Goal: Task Accomplishment & Management: Complete application form

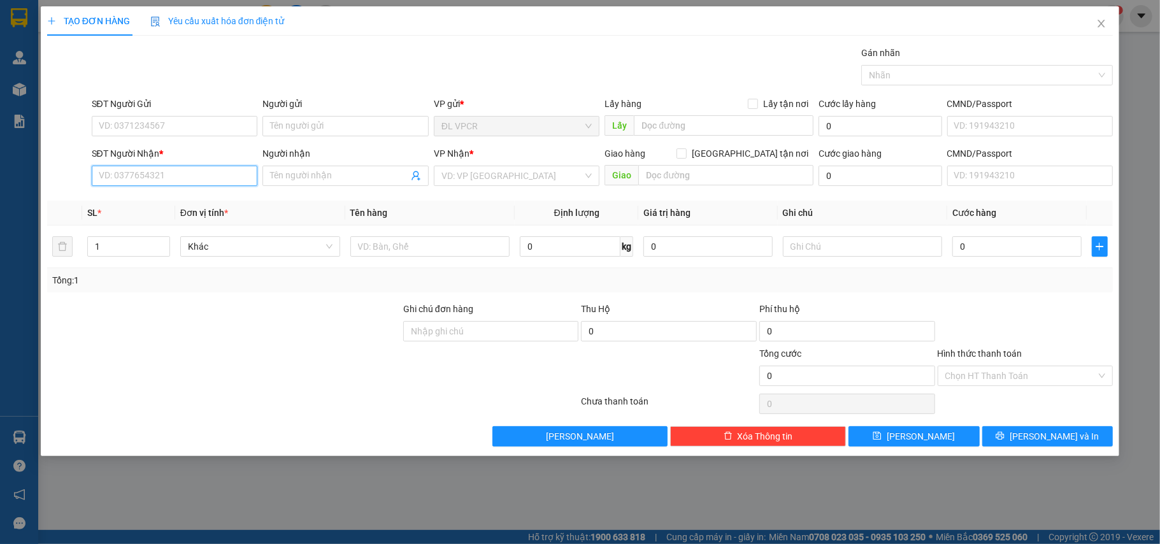
click at [224, 176] on input "SĐT Người Nhận *" at bounding box center [175, 176] width 166 height 20
click at [146, 200] on div "0913674632 - ANH QUÂN" at bounding box center [174, 203] width 151 height 14
type input "0913674632"
type input "ANH QUÂN"
type input "0913674632"
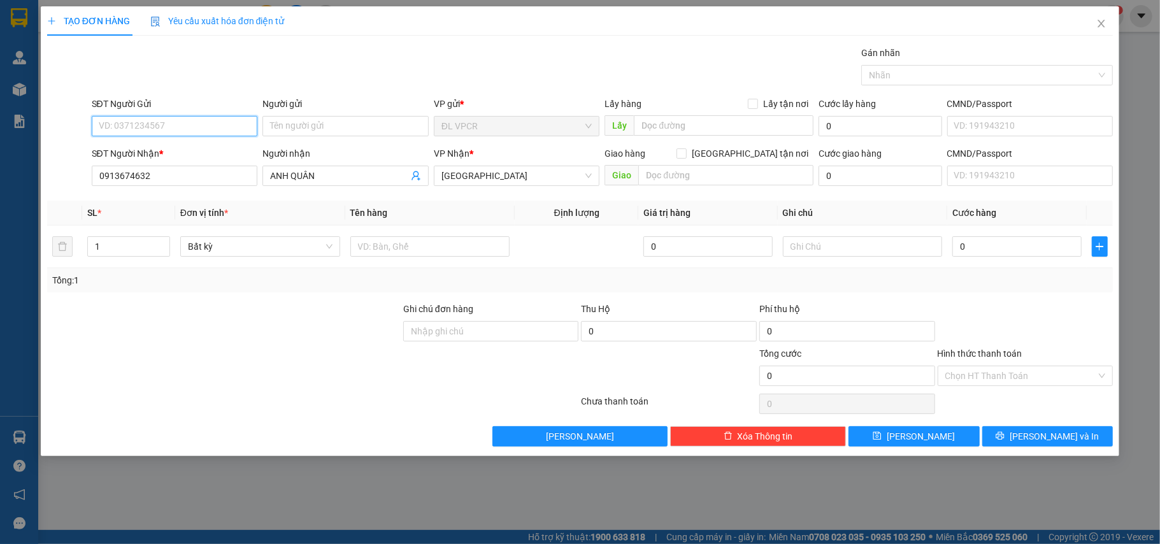
click at [173, 131] on input "SĐT Người Gửi" at bounding box center [175, 126] width 166 height 20
click at [179, 150] on div "0972550119 - SHOP MAI LOAN" at bounding box center [174, 152] width 151 height 14
type input "0972550119"
type input "SHOP MAI LOAN"
click at [394, 252] on input "text" at bounding box center [430, 246] width 160 height 20
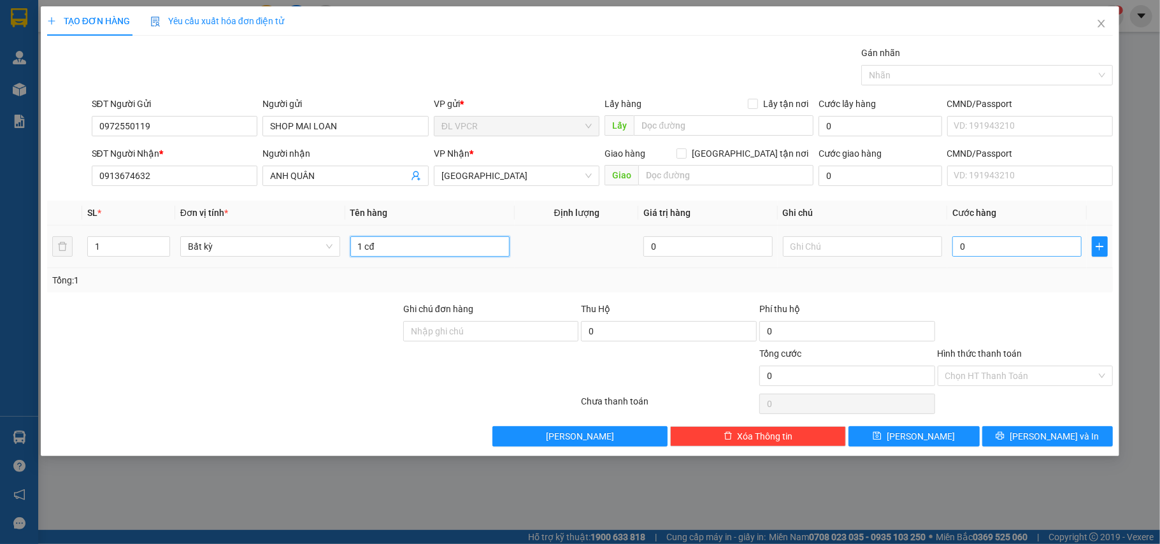
type input "1 cđ"
click at [1011, 247] on input "0" at bounding box center [1016, 246] width 129 height 20
type input "2"
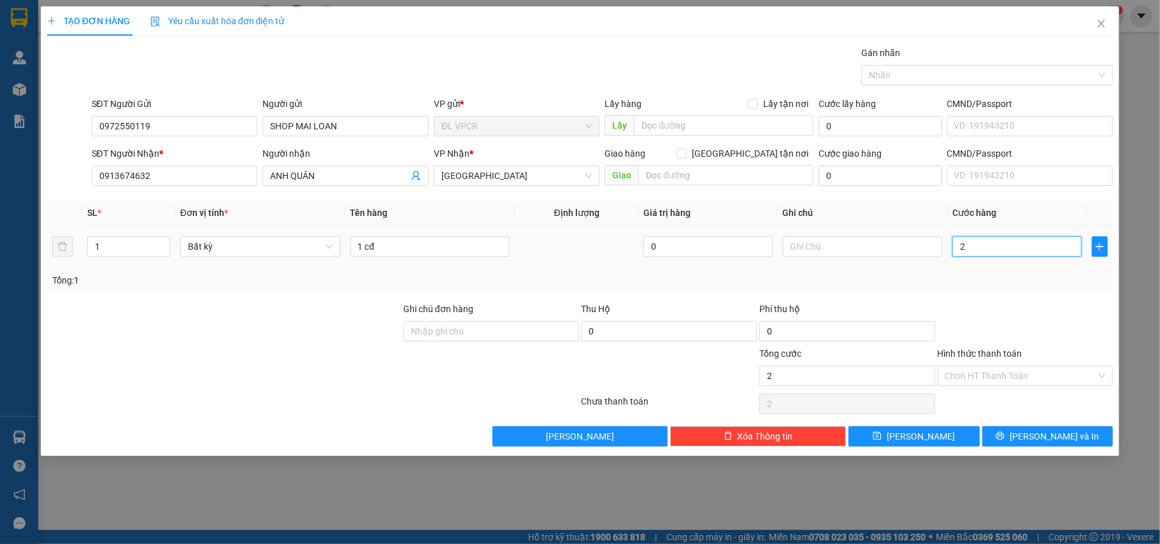
type input "20"
type input "20.000"
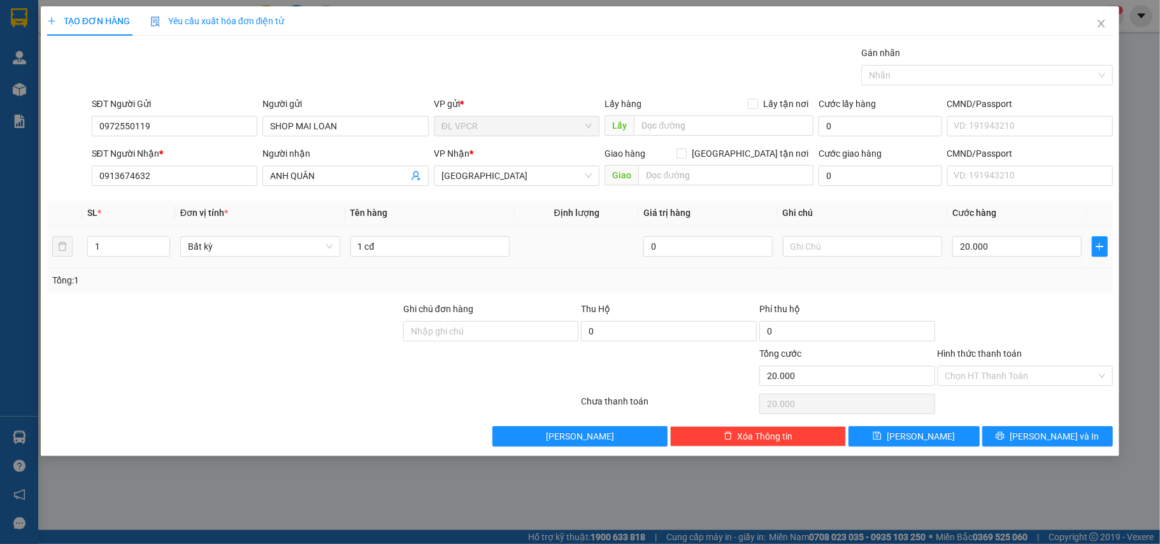
click at [1000, 283] on div "Tổng: 1" at bounding box center [580, 280] width 1056 height 14
click at [1025, 383] on input "Hình thức thanh toán" at bounding box center [1021, 375] width 152 height 19
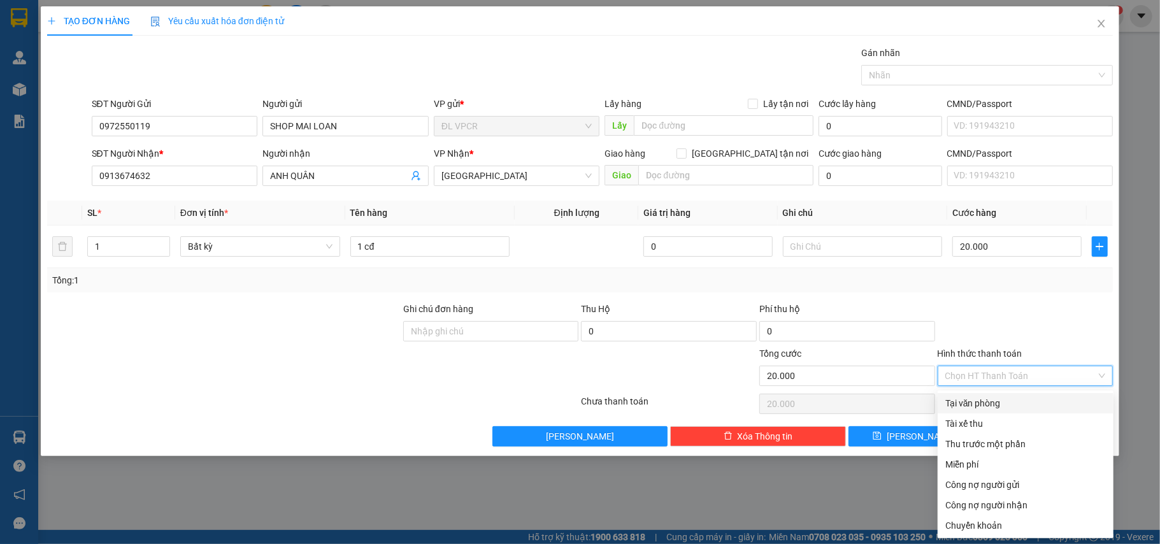
drag, startPoint x: 1002, startPoint y: 397, endPoint x: 1037, endPoint y: 413, distance: 38.2
click at [1002, 398] on div "Tại văn phòng" at bounding box center [1025, 403] width 160 height 14
type input "0"
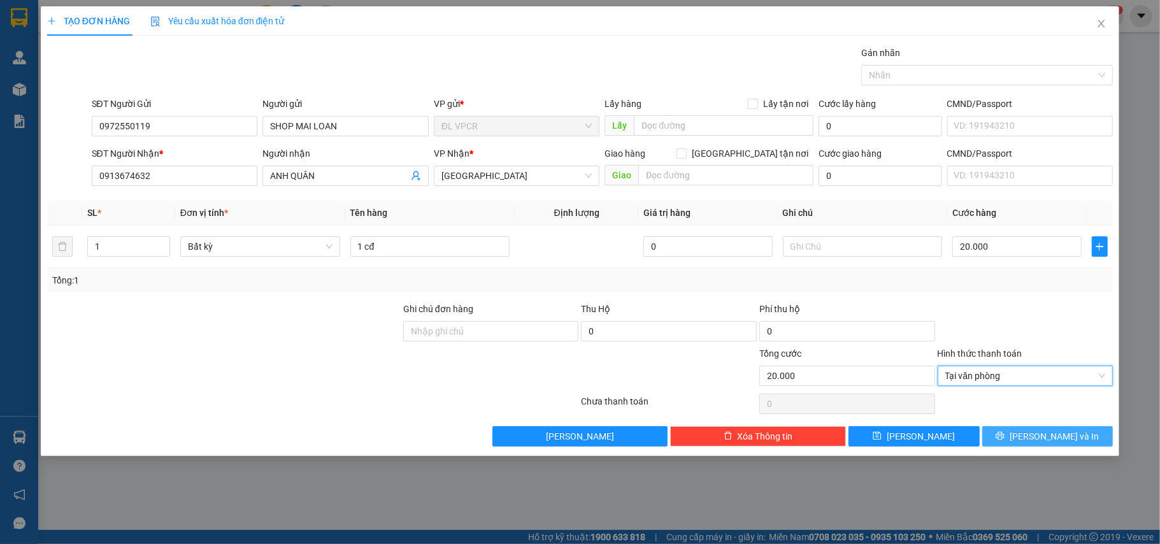
click at [1078, 430] on button "[PERSON_NAME] và In" at bounding box center [1047, 436] width 131 height 20
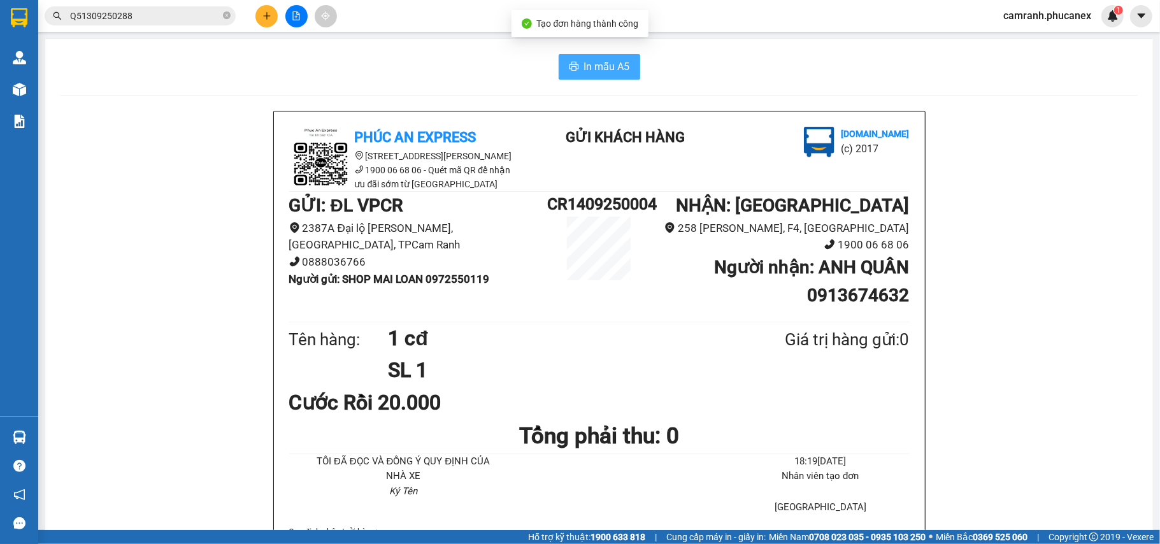
click at [610, 71] on span "In mẫu A5" at bounding box center [607, 67] width 46 height 16
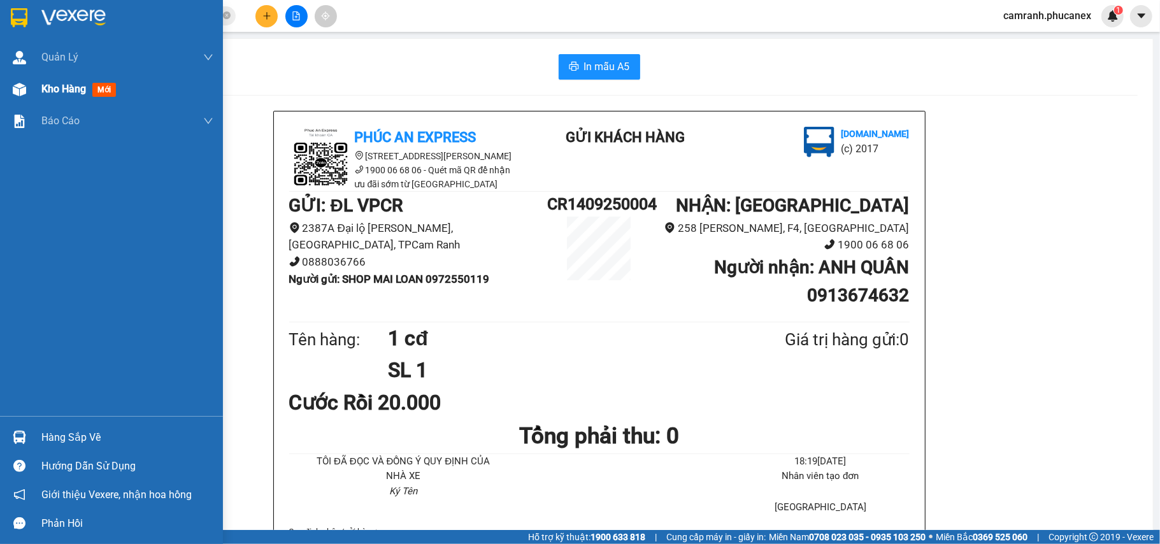
click at [76, 85] on span "Kho hàng" at bounding box center [63, 89] width 45 height 12
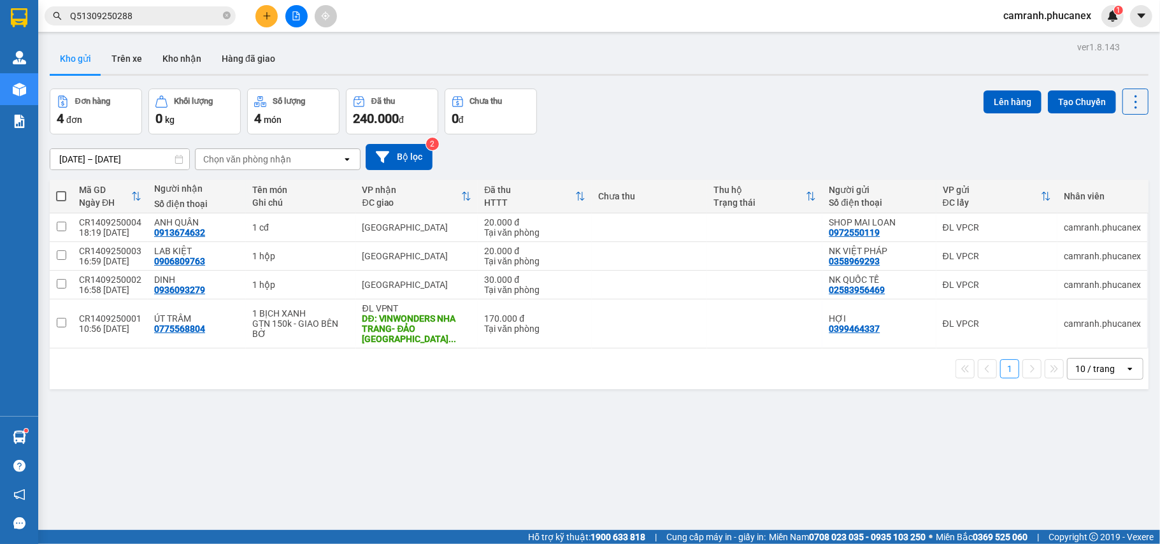
click at [269, 13] on icon "plus" at bounding box center [266, 15] width 9 height 9
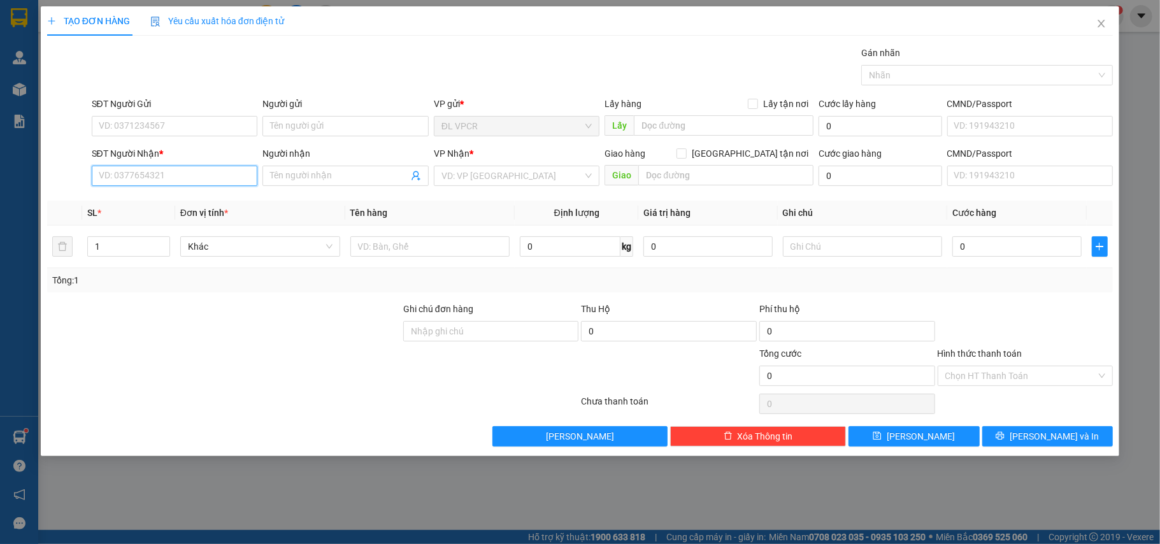
click at [192, 176] on input "SĐT Người Nhận *" at bounding box center [175, 176] width 166 height 20
click at [206, 173] on input "SĐT Người Nhận *" at bounding box center [175, 176] width 166 height 20
click at [171, 125] on input "SĐT Người Gửi" at bounding box center [175, 126] width 166 height 20
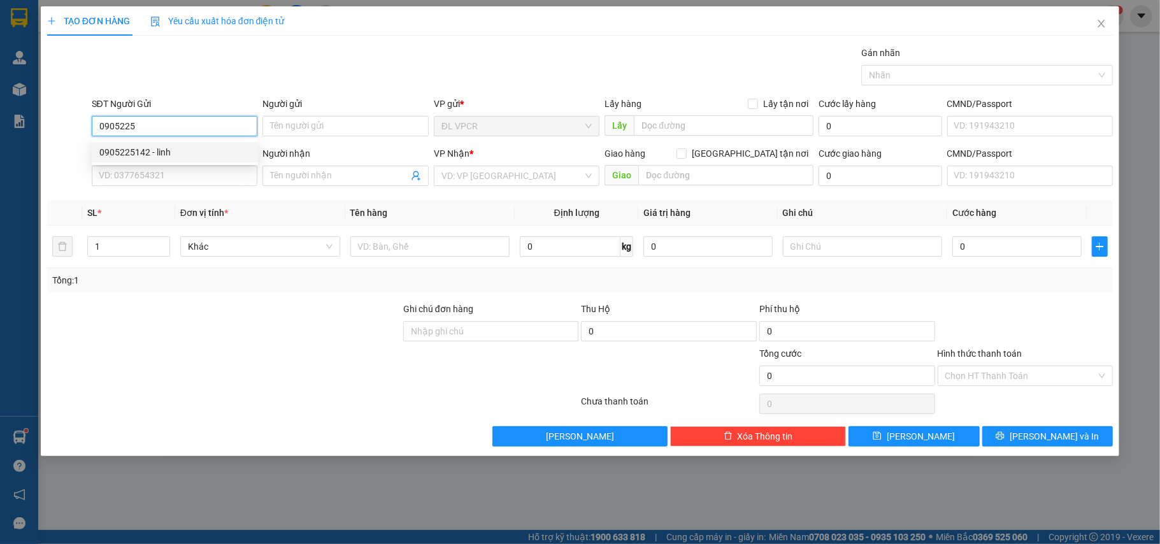
click at [164, 148] on div "0905225142 - linh" at bounding box center [174, 152] width 151 height 14
type input "0905225142"
type input "linh"
type input "0969992627"
type input "hương"
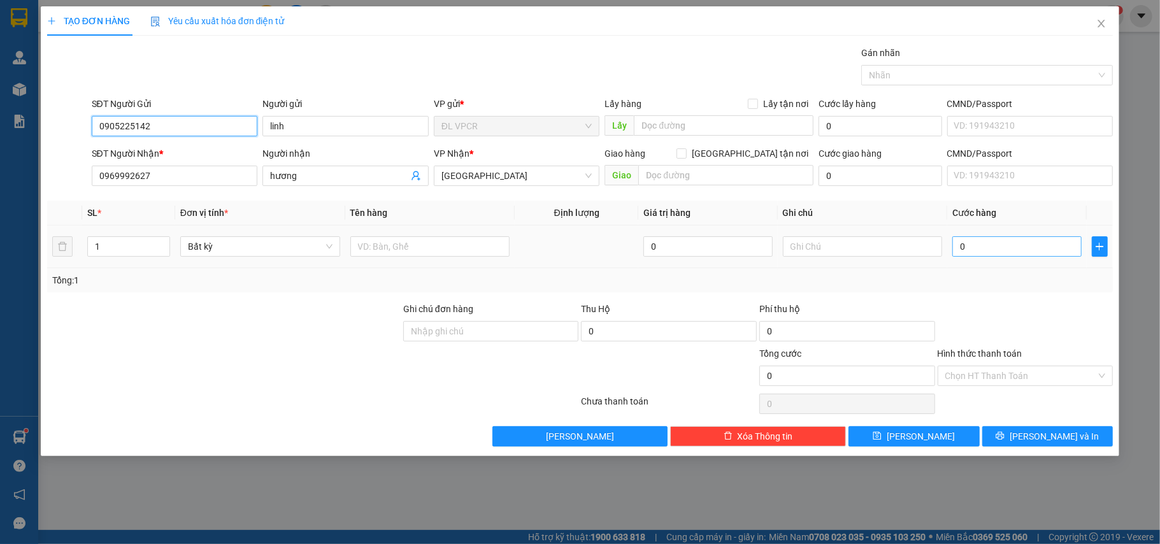
type input "0905225142"
click at [996, 248] on input "0" at bounding box center [1016, 246] width 129 height 20
type input "6"
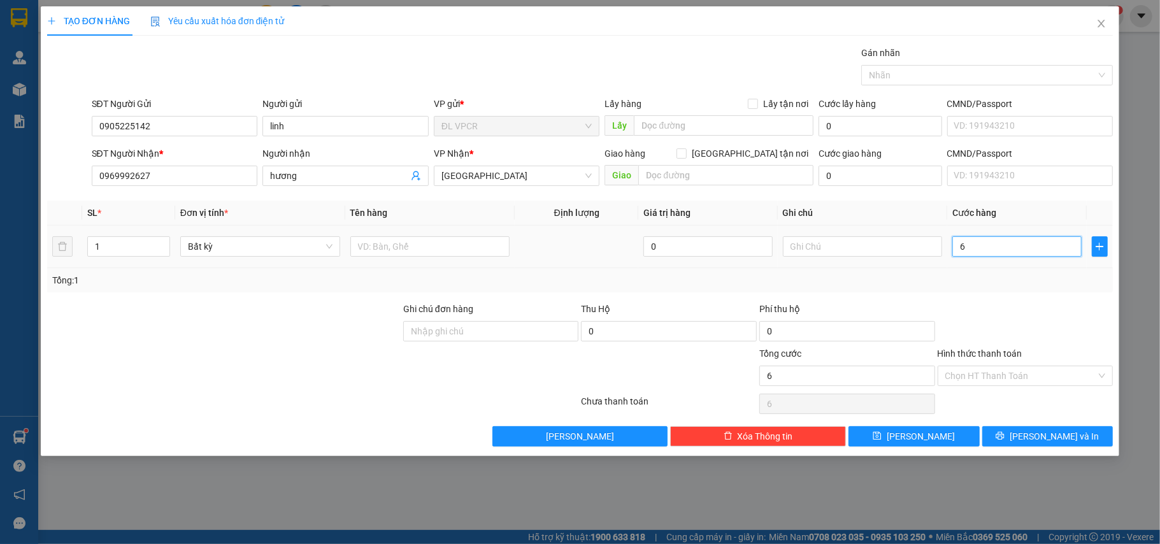
type input "60"
type input "60.000"
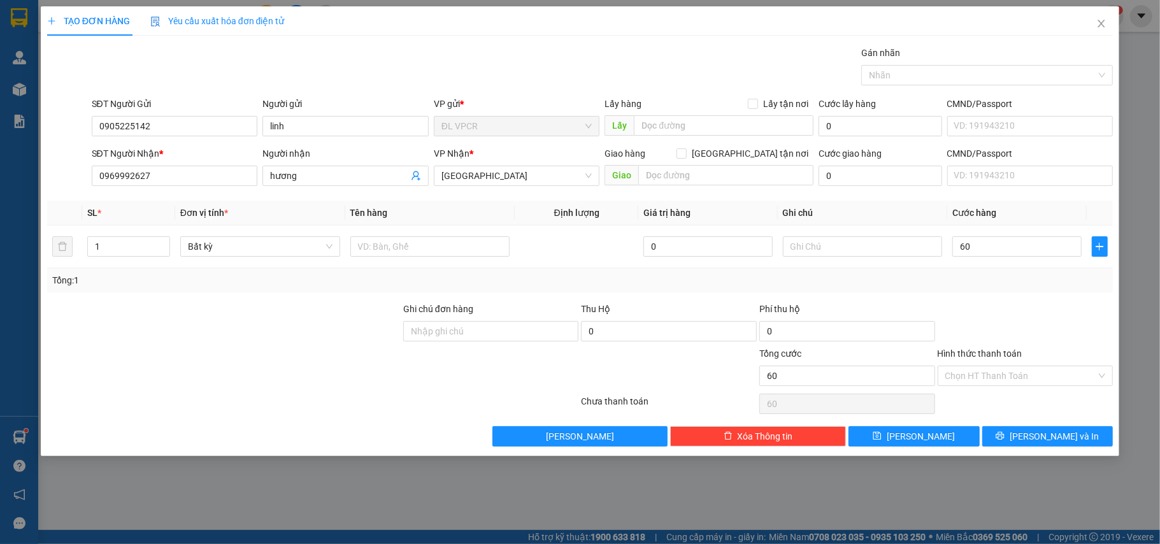
type input "60.000"
click at [1000, 309] on div at bounding box center [1025, 324] width 178 height 45
click at [383, 251] on input "text" at bounding box center [430, 246] width 160 height 20
type input "1 tx"
click at [1034, 374] on input "Hình thức thanh toán" at bounding box center [1021, 375] width 152 height 19
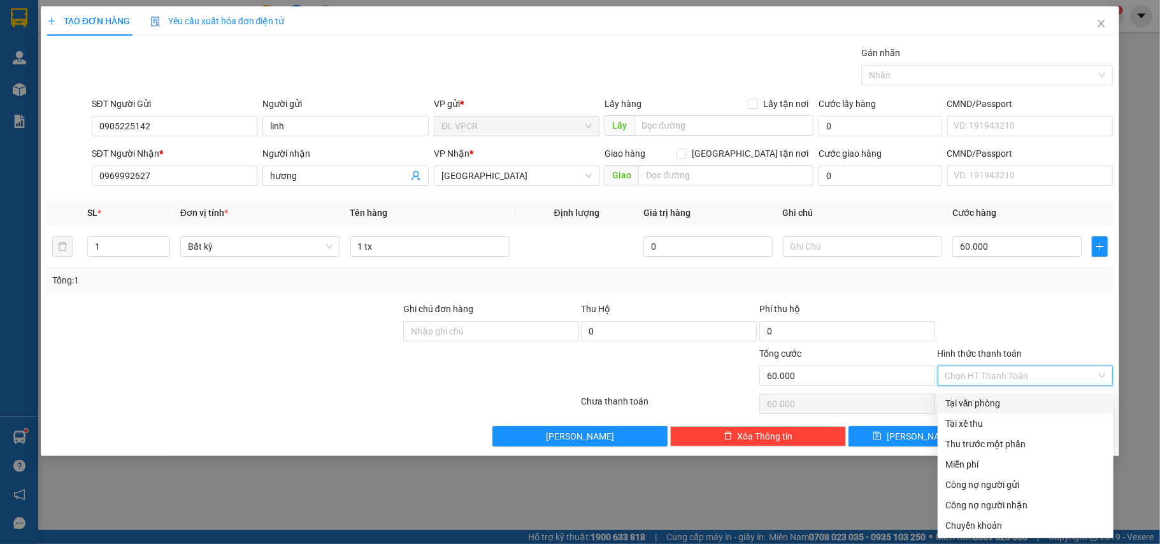
click at [1002, 403] on div "Tại văn phòng" at bounding box center [1025, 403] width 160 height 14
type input "0"
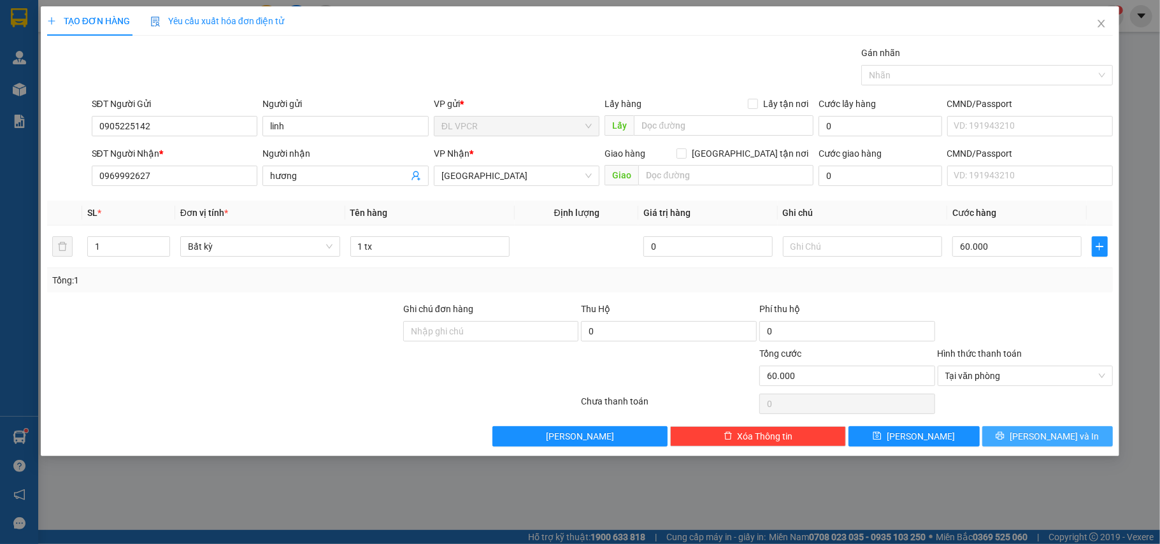
click at [1073, 439] on button "[PERSON_NAME] và In" at bounding box center [1047, 436] width 131 height 20
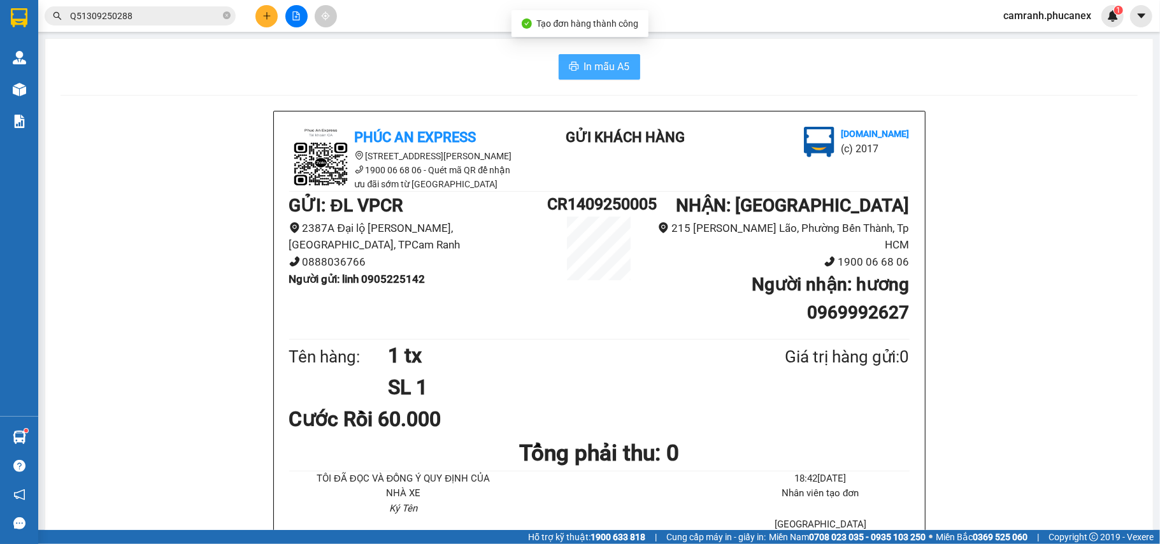
click at [597, 74] on span "In mẫu A5" at bounding box center [607, 67] width 46 height 16
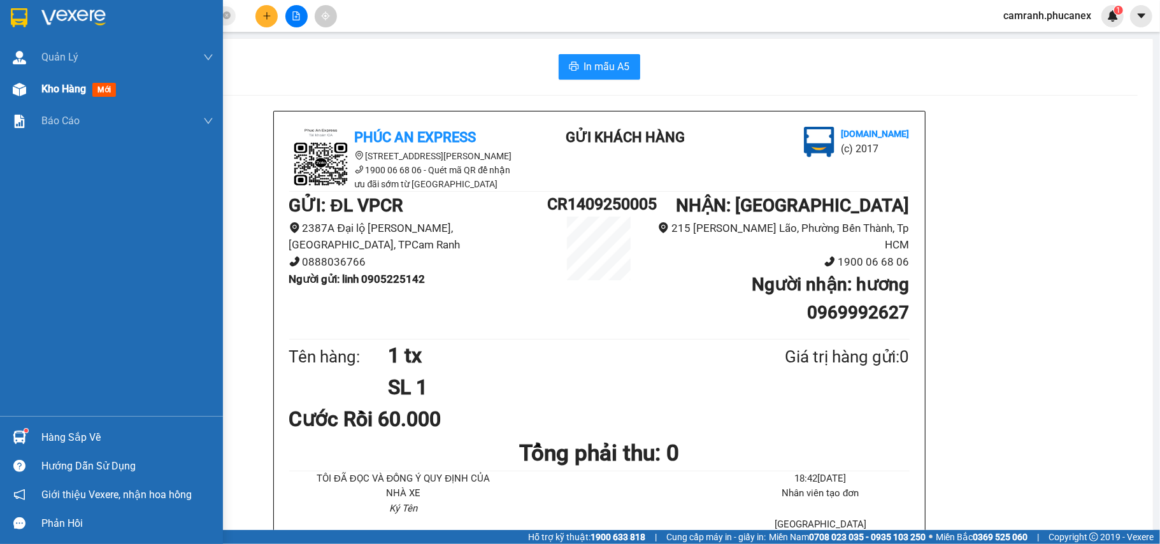
click at [62, 89] on span "Kho hàng" at bounding box center [63, 89] width 45 height 12
